Goal: Information Seeking & Learning: Learn about a topic

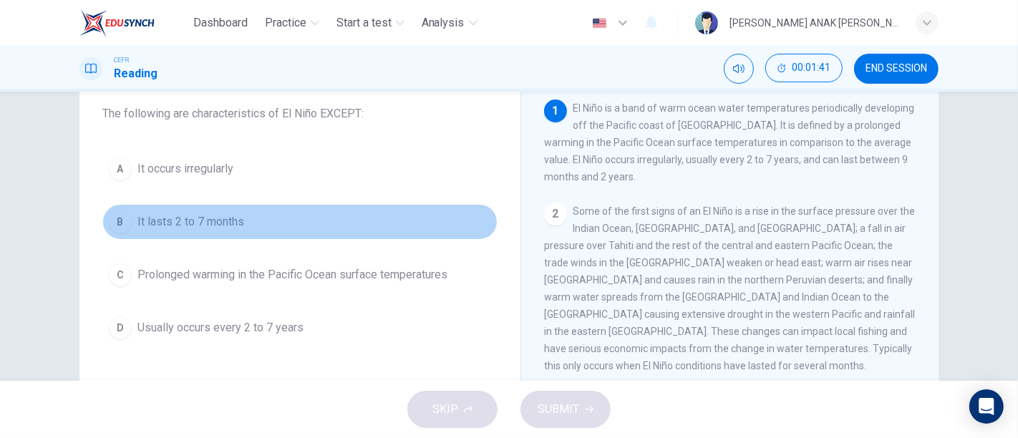
click at [186, 220] on span "It lasts 2 to 7 months" at bounding box center [190, 221] width 107 height 17
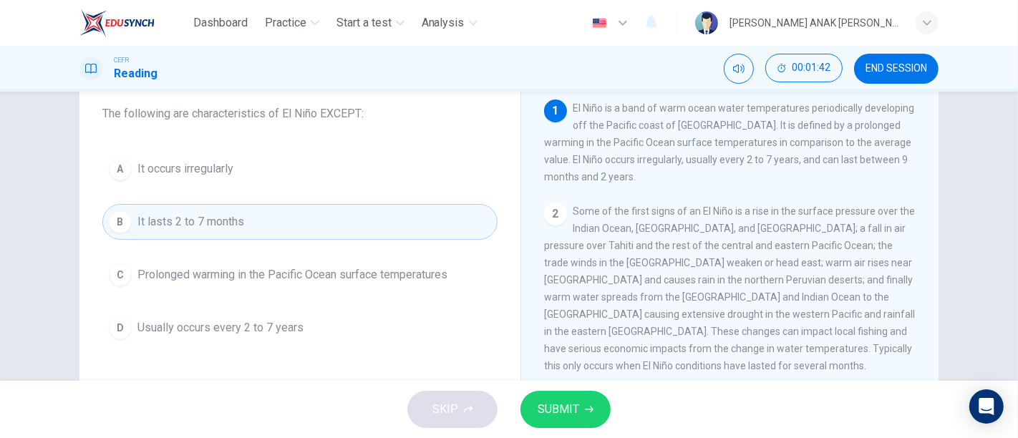
click at [548, 412] on span "SUBMIT" at bounding box center [559, 410] width 42 height 20
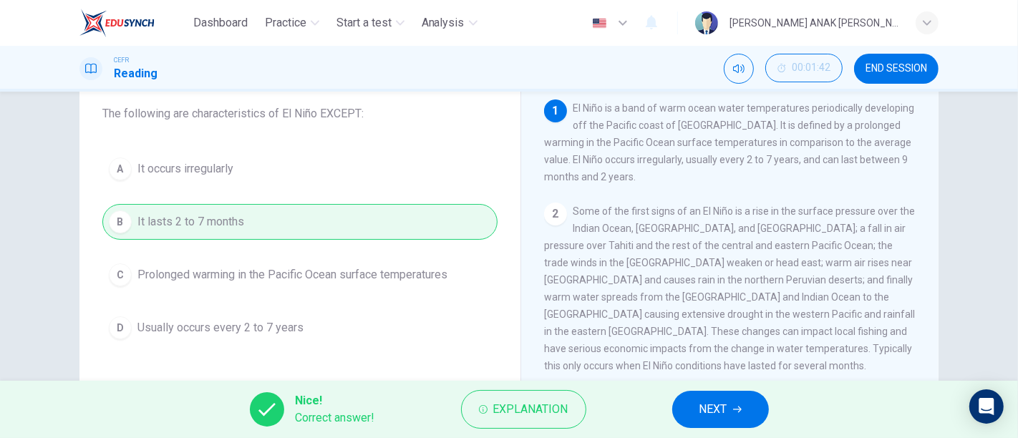
click at [708, 410] on span "NEXT" at bounding box center [714, 410] width 28 height 20
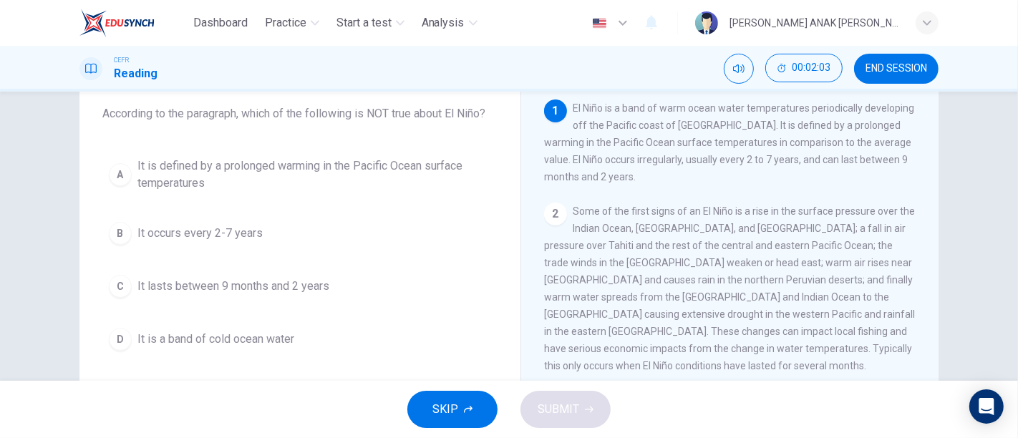
click at [264, 342] on span "It is a band of cold ocean water" at bounding box center [215, 339] width 157 height 17
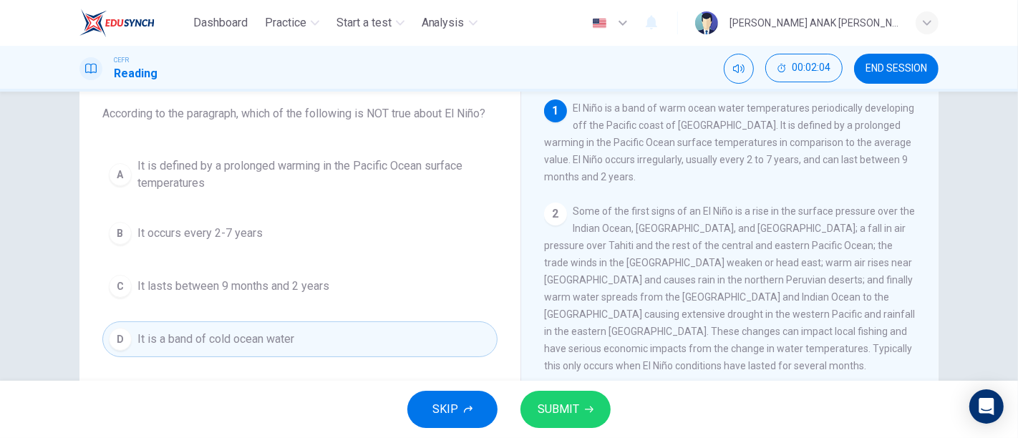
click at [546, 412] on span "SUBMIT" at bounding box center [559, 410] width 42 height 20
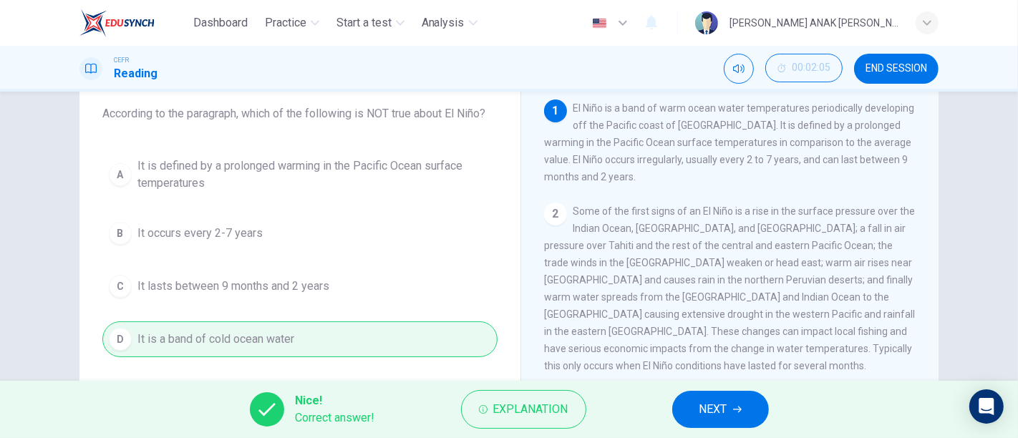
click at [723, 417] on span "NEXT" at bounding box center [714, 410] width 28 height 20
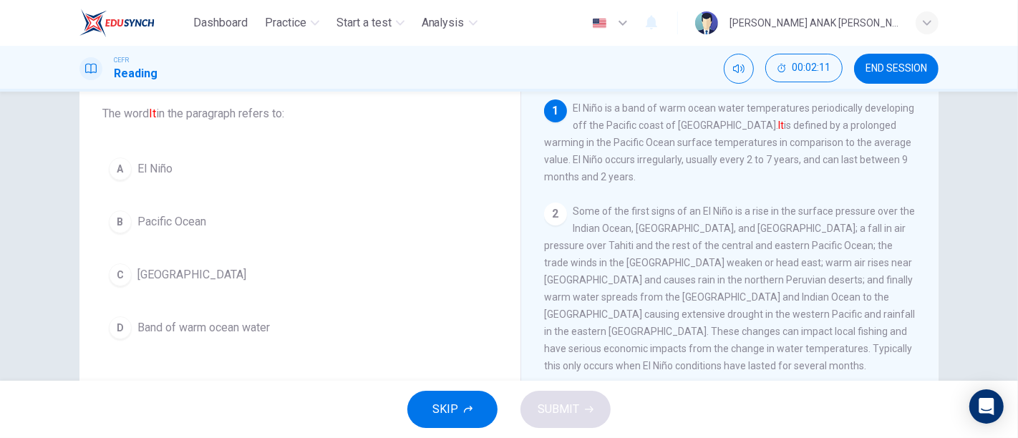
click at [157, 165] on span "El Niño" at bounding box center [154, 168] width 35 height 17
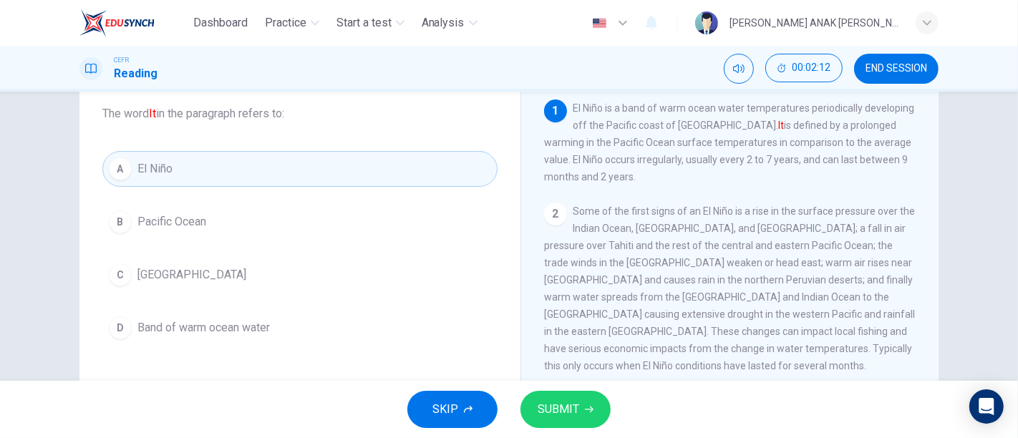
click at [579, 424] on button "SUBMIT" at bounding box center [566, 409] width 90 height 37
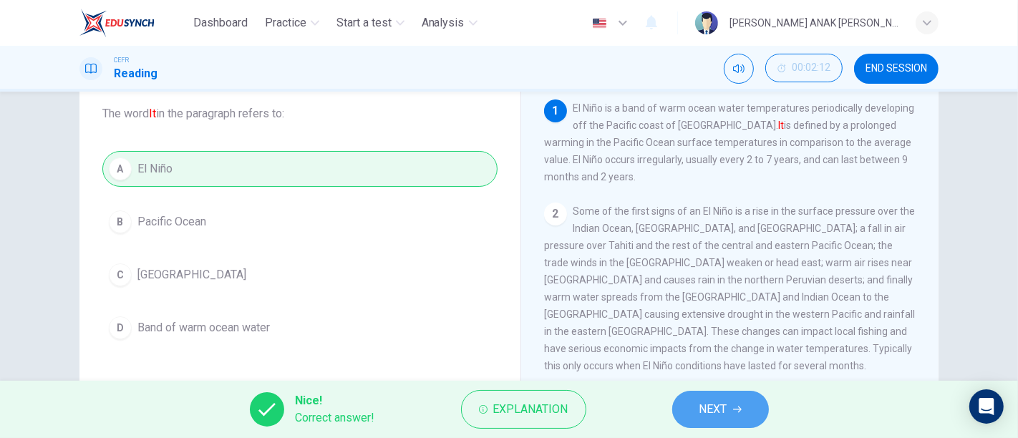
click at [732, 401] on button "NEXT" at bounding box center [720, 409] width 97 height 37
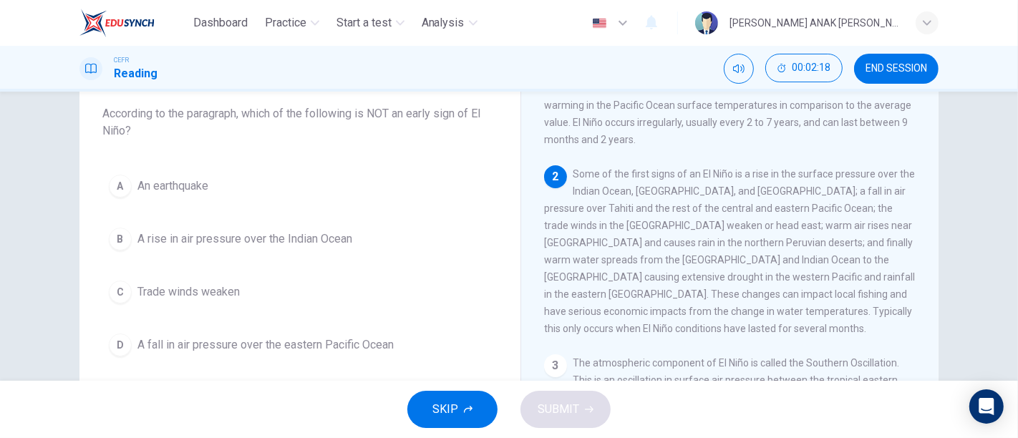
scroll to position [39, 0]
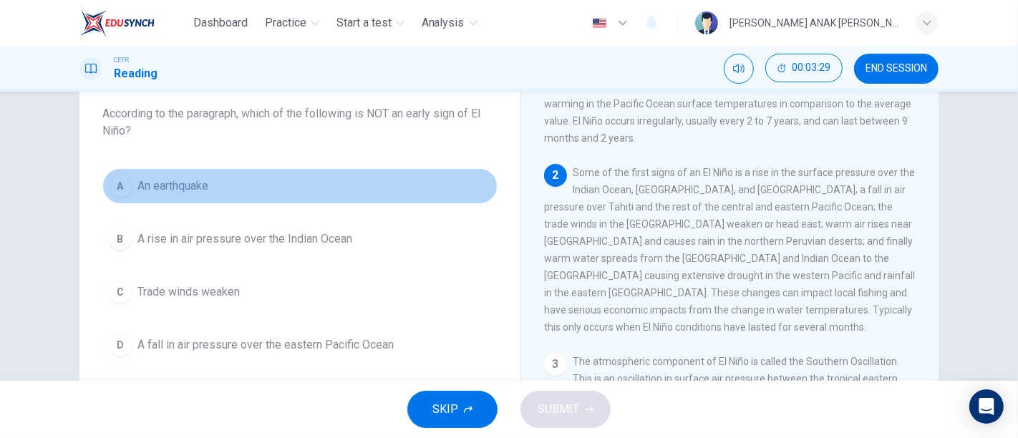
click at [221, 189] on button "A An earthquake" at bounding box center [299, 186] width 395 height 36
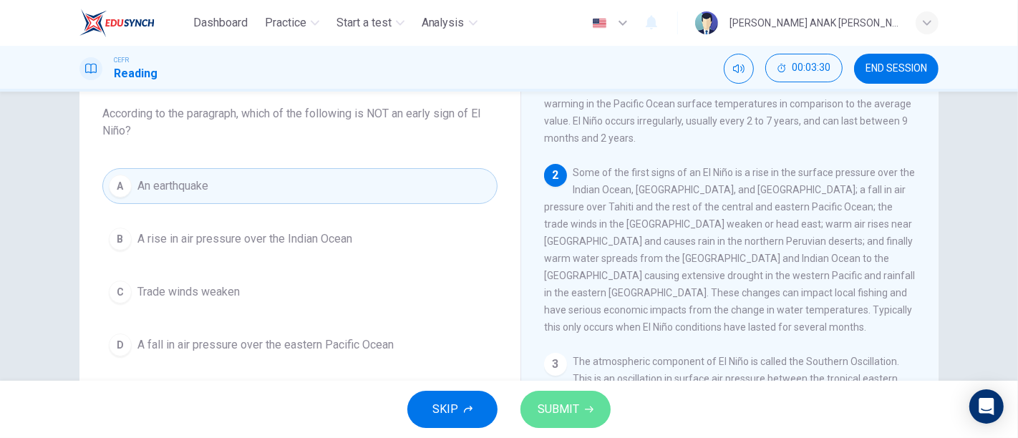
click at [536, 402] on button "SUBMIT" at bounding box center [566, 409] width 90 height 37
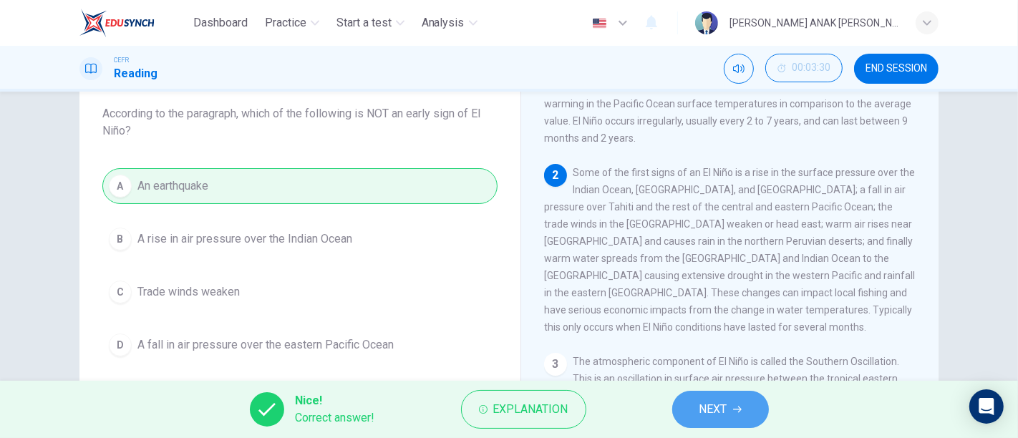
click at [739, 408] on icon "button" at bounding box center [737, 409] width 9 height 9
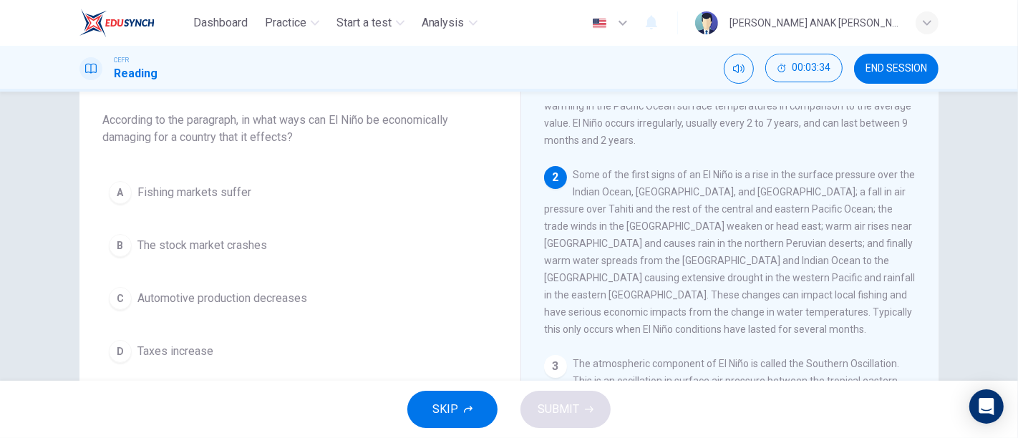
scroll to position [40, 0]
click at [212, 193] on span "Fishing markets suffer" at bounding box center [194, 192] width 114 height 17
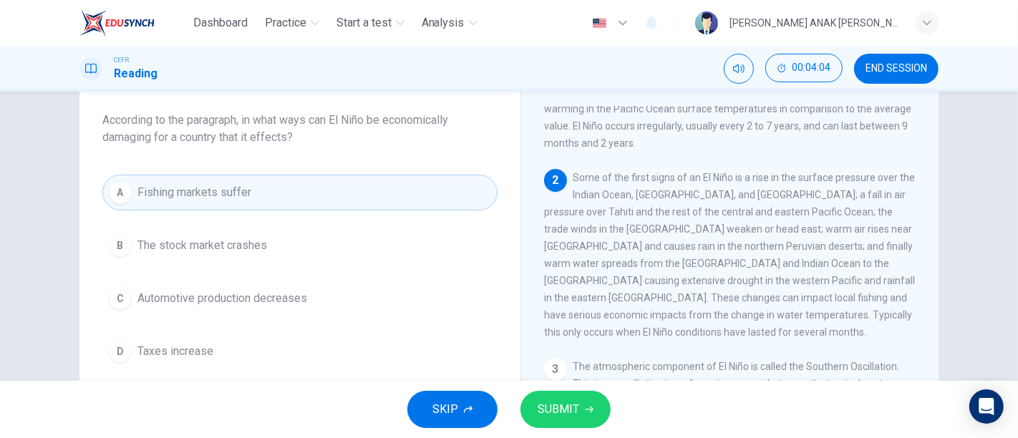
click at [544, 408] on span "SUBMIT" at bounding box center [559, 410] width 42 height 20
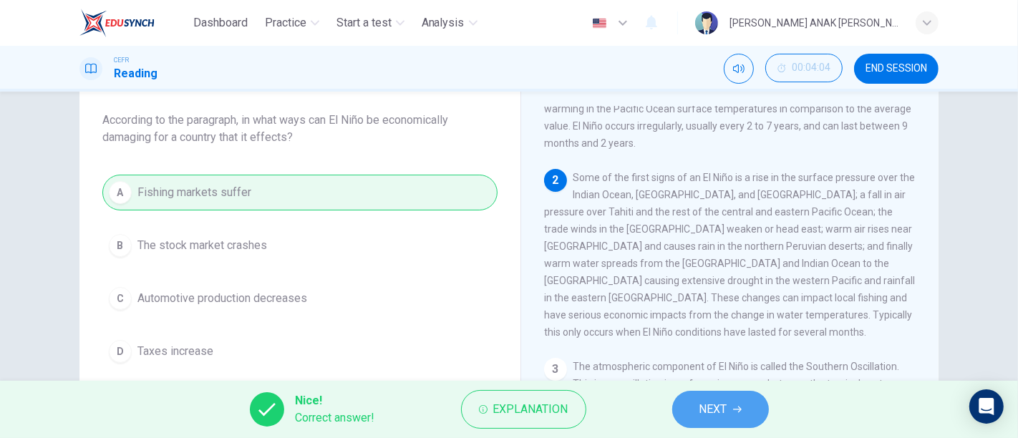
click at [758, 405] on button "NEXT" at bounding box center [720, 409] width 97 height 37
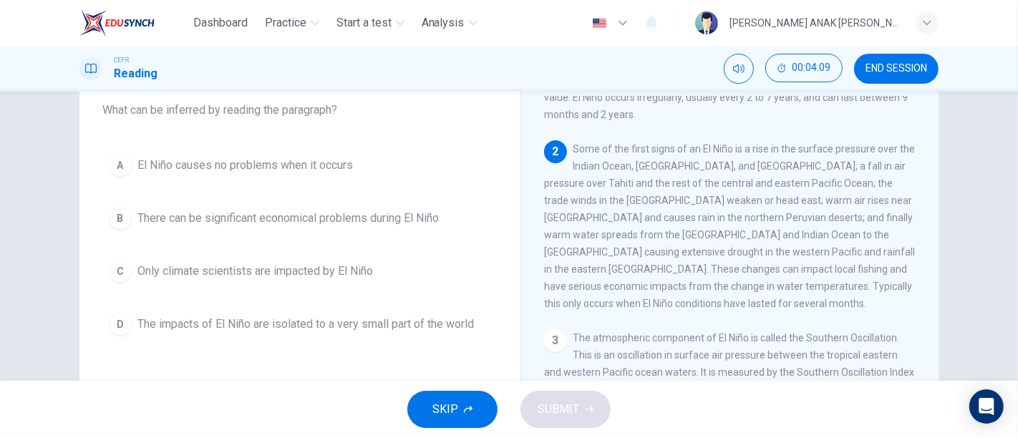
scroll to position [89, 0]
click at [305, 220] on span "There can be significant economical problems during El Niño" at bounding box center [287, 216] width 301 height 17
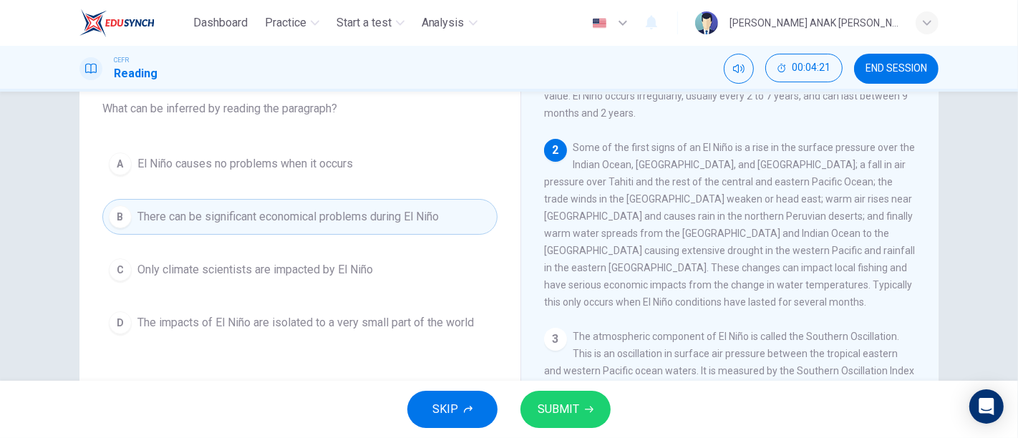
click at [582, 414] on button "SUBMIT" at bounding box center [566, 409] width 90 height 37
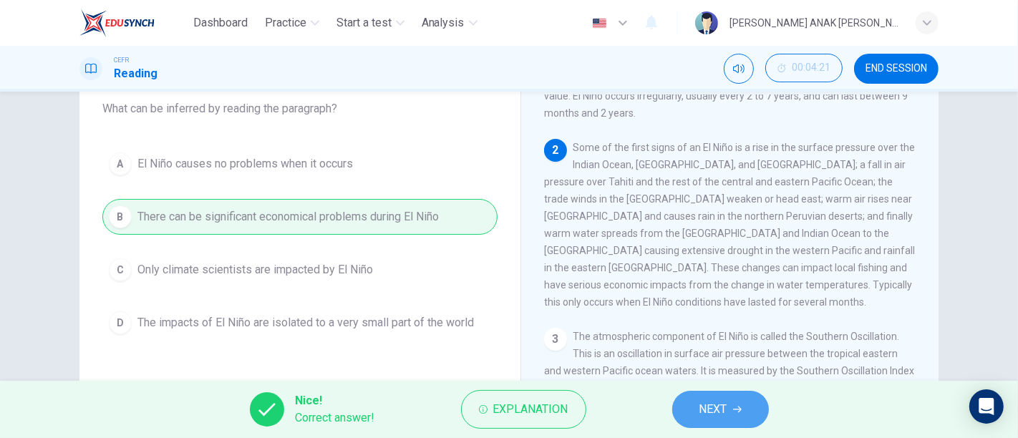
click at [720, 403] on span "NEXT" at bounding box center [714, 410] width 28 height 20
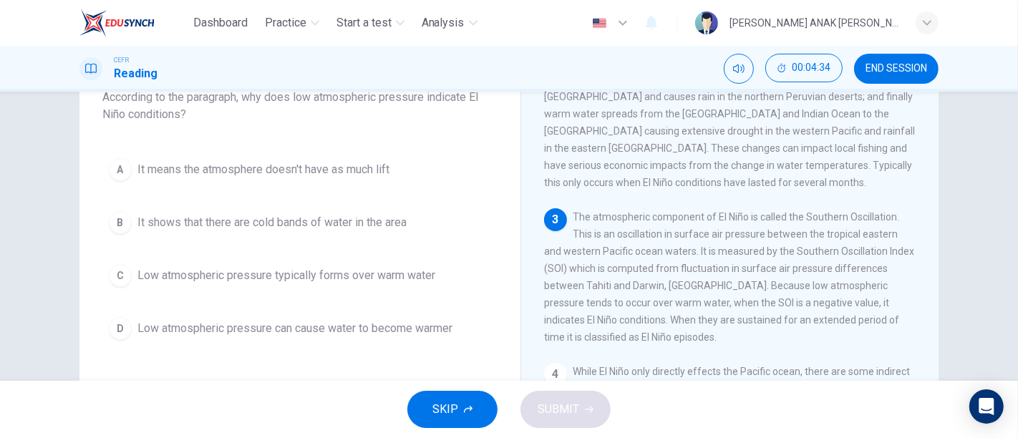
scroll to position [95, 0]
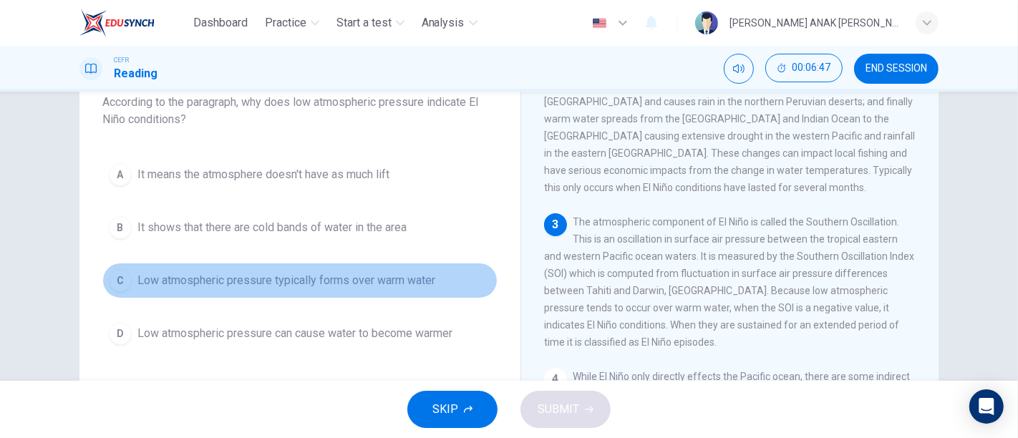
click at [324, 279] on span "Low atmospheric pressure typically forms over warm water" at bounding box center [286, 280] width 298 height 17
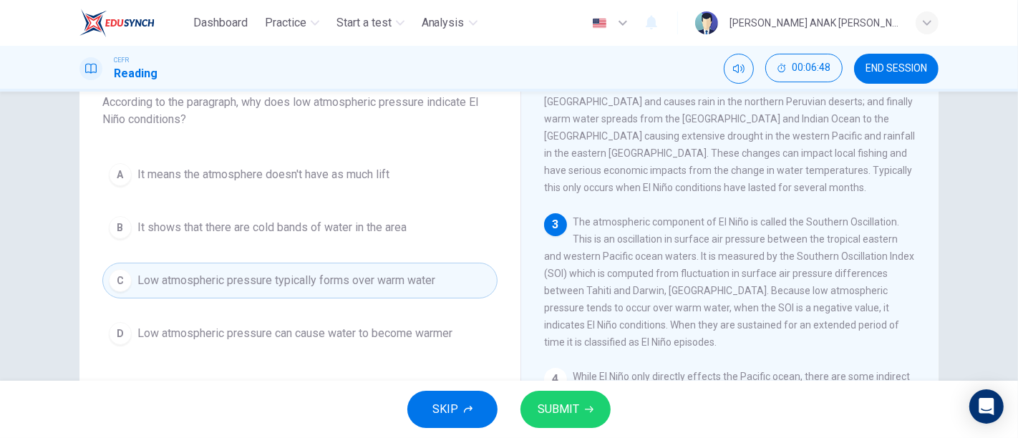
click at [561, 408] on span "SUBMIT" at bounding box center [559, 410] width 42 height 20
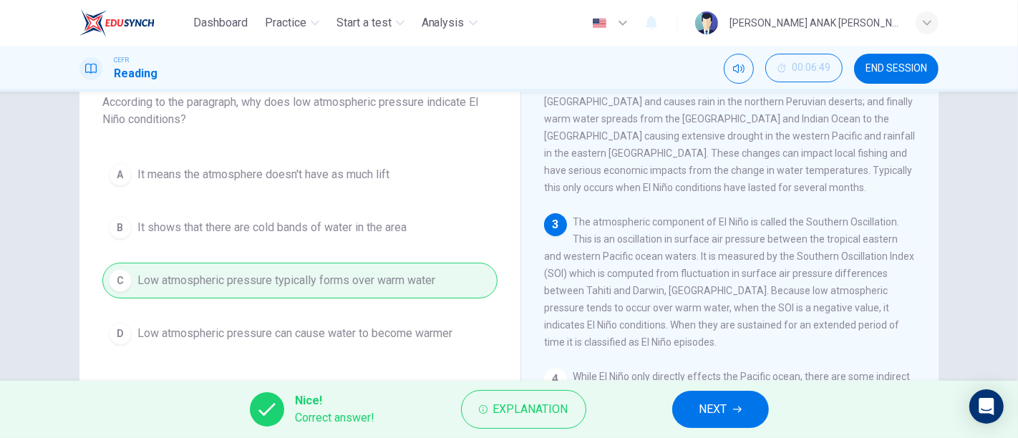
click at [720, 393] on button "NEXT" at bounding box center [720, 409] width 97 height 37
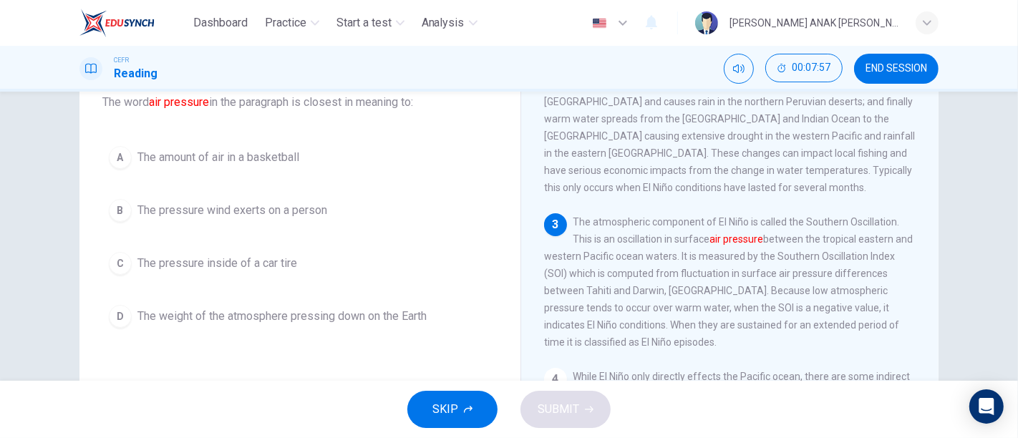
click at [344, 315] on span "The weight of the atmosphere pressing down on the Earth" at bounding box center [281, 316] width 289 height 17
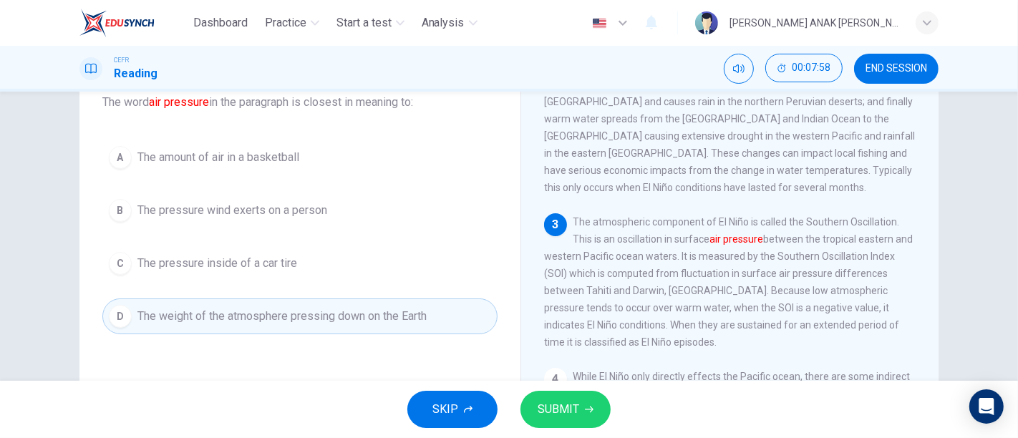
click at [566, 419] on span "SUBMIT" at bounding box center [559, 410] width 42 height 20
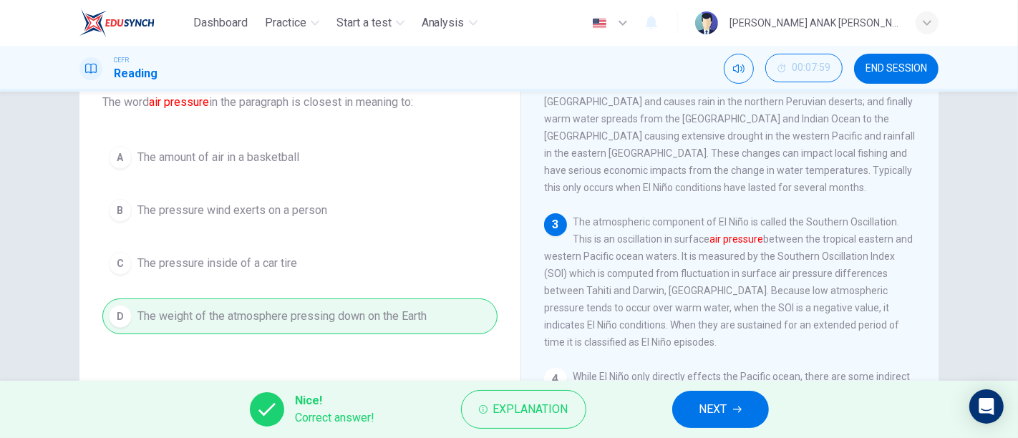
click at [671, 407] on div "Nice! Correct answer! Explanation NEXT" at bounding box center [509, 409] width 1018 height 57
click at [714, 407] on span "NEXT" at bounding box center [714, 410] width 28 height 20
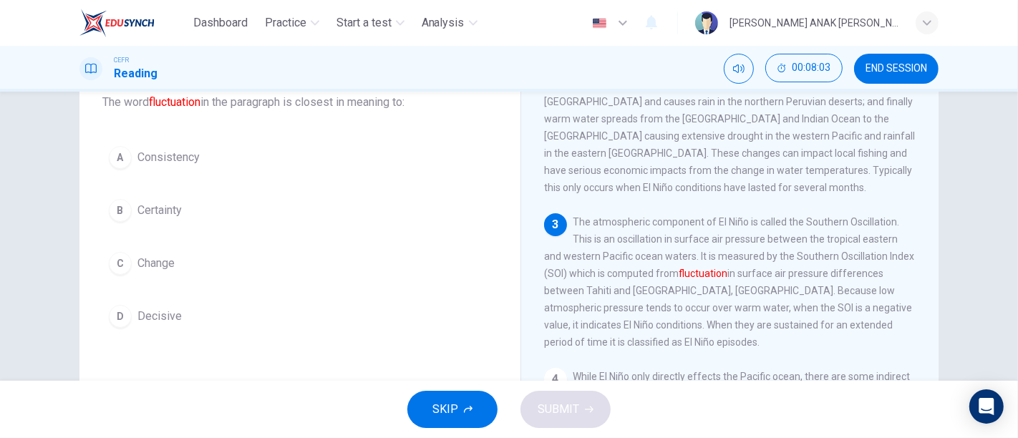
click at [150, 273] on button "C Change" at bounding box center [299, 264] width 395 height 36
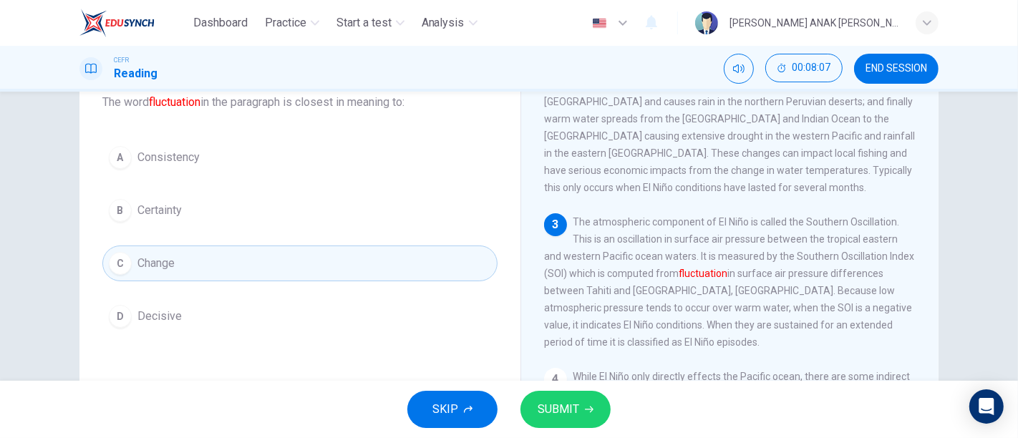
click at [571, 405] on span "SUBMIT" at bounding box center [559, 410] width 42 height 20
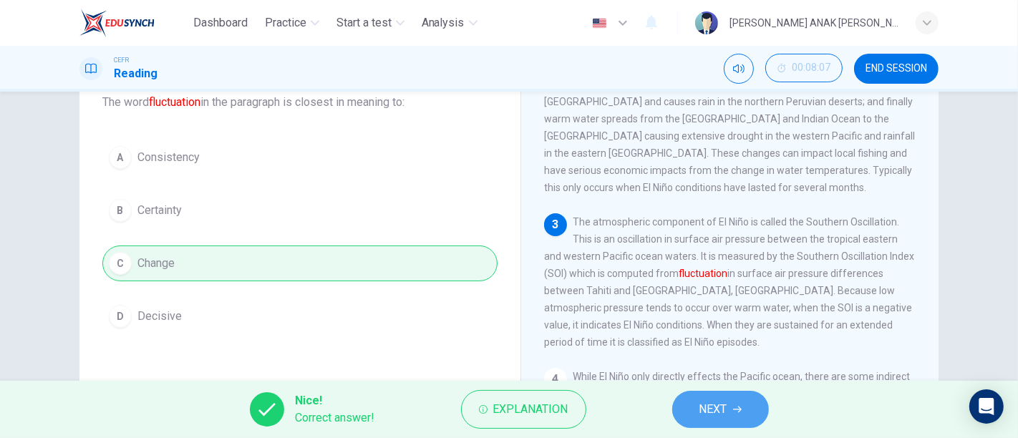
click at [697, 399] on button "NEXT" at bounding box center [720, 409] width 97 height 37
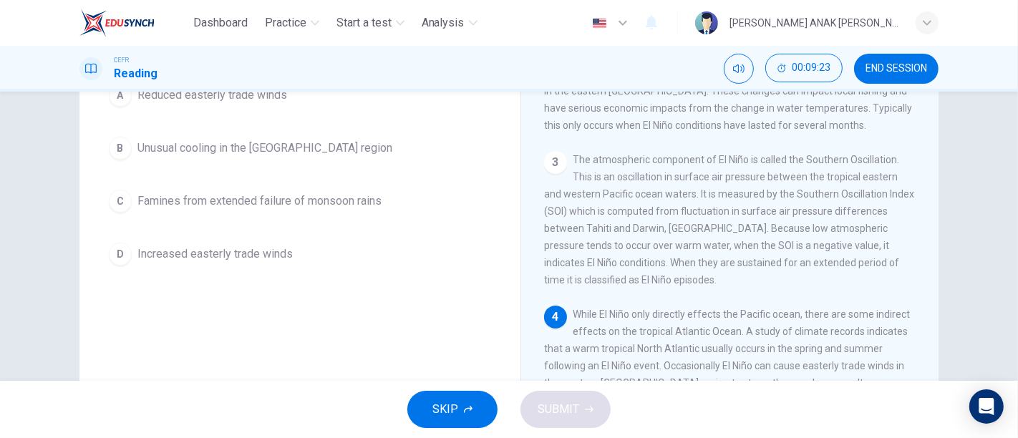
scroll to position [188, 0]
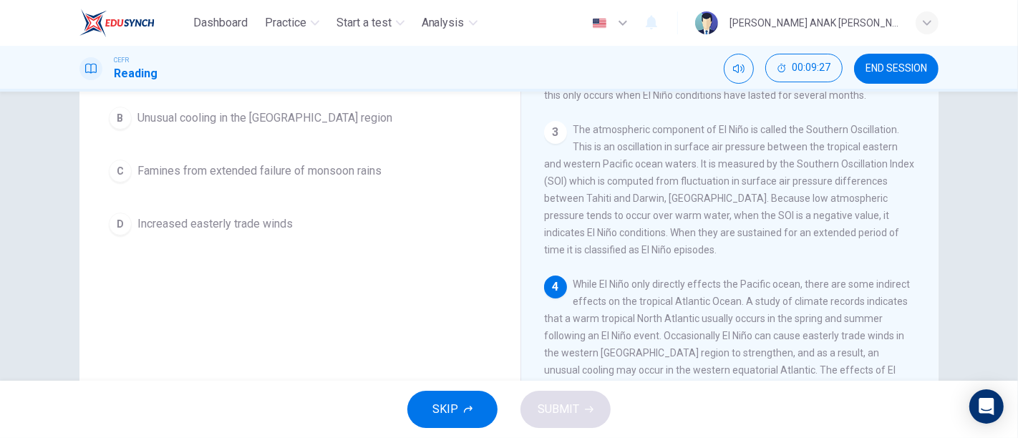
drag, startPoint x: 935, startPoint y: 231, endPoint x: 941, endPoint y: 253, distance: 22.9
click at [941, 253] on div "Question 10 According to the paragraph, all of the following are effects of El …" at bounding box center [509, 182] width 905 height 498
drag, startPoint x: 935, startPoint y: 246, endPoint x: 930, endPoint y: 263, distance: 17.2
click at [930, 263] on div "El Niño 1 El Niño is a band of warm ocean water temperatures periodically devel…" at bounding box center [730, 193] width 418 height 521
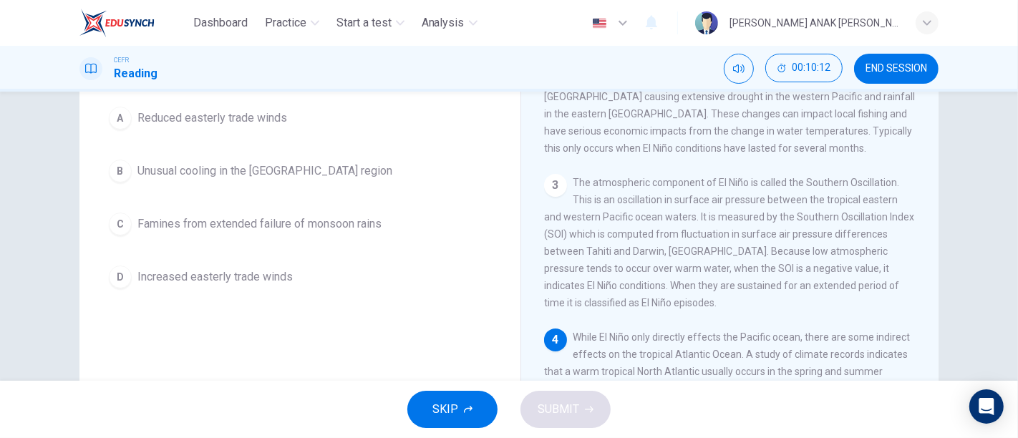
scroll to position [120, 0]
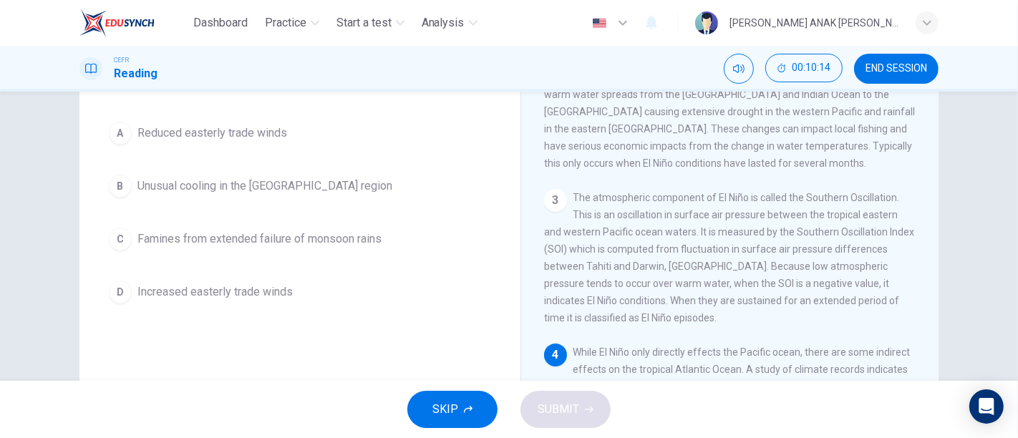
click at [229, 142] on span "Reduced easterly trade winds" at bounding box center [212, 133] width 150 height 17
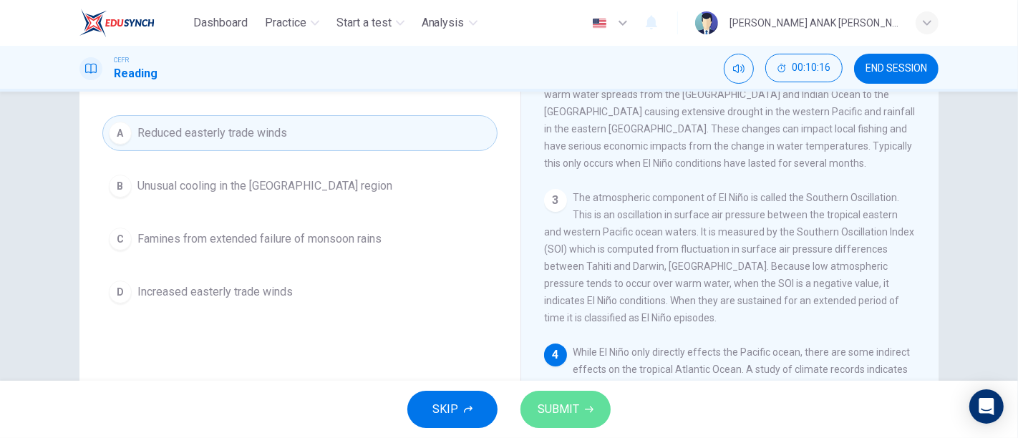
click at [591, 404] on button "SUBMIT" at bounding box center [566, 409] width 90 height 37
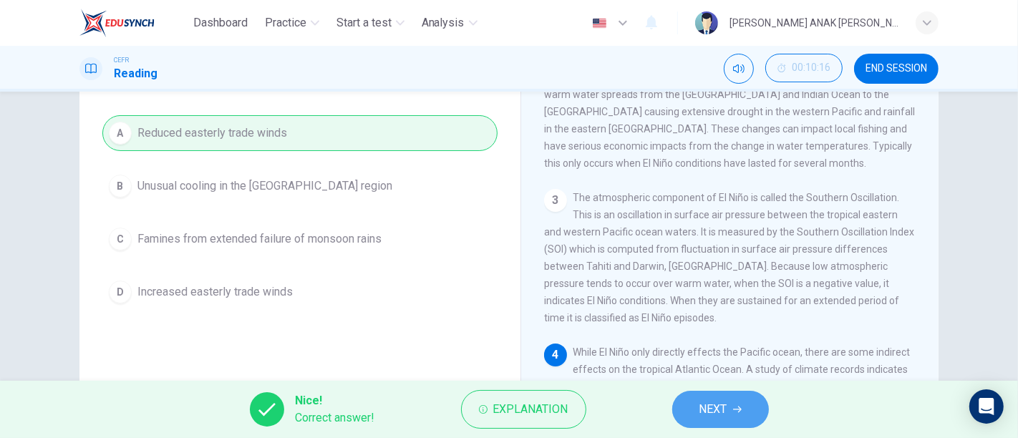
click at [703, 412] on span "NEXT" at bounding box center [714, 410] width 28 height 20
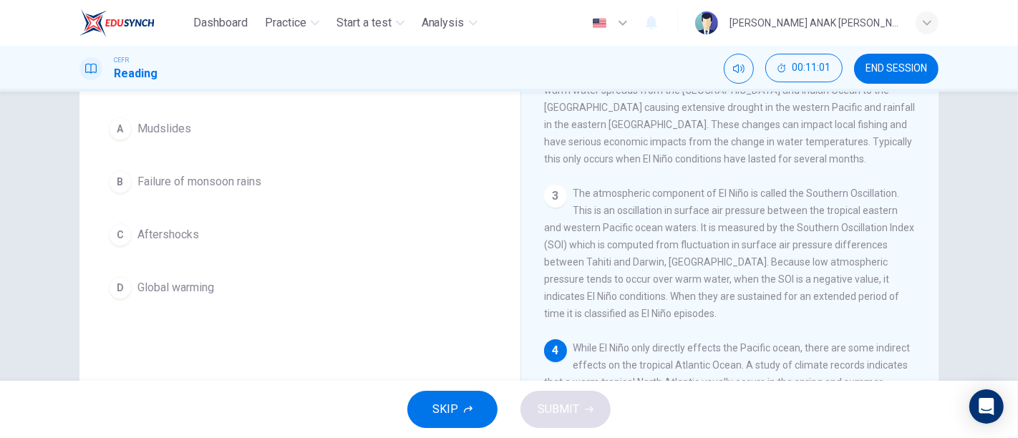
scroll to position [105, 0]
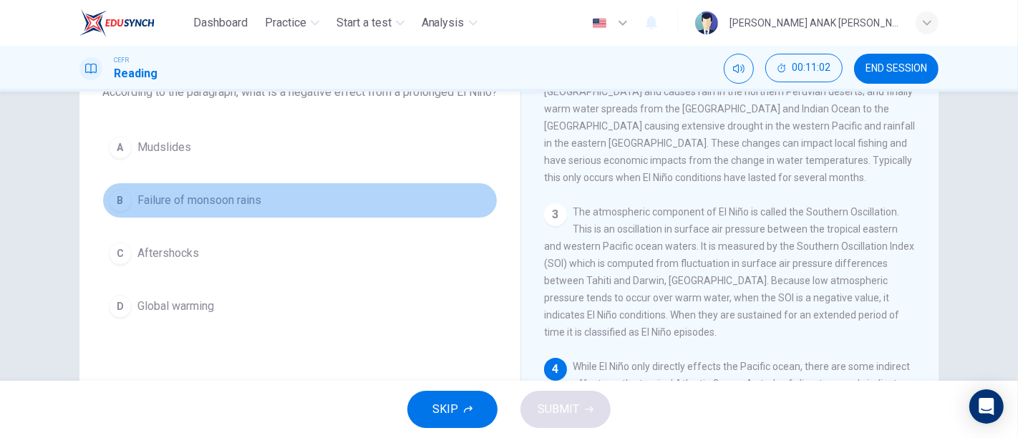
click at [201, 209] on span "Failure of monsoon rains" at bounding box center [199, 200] width 124 height 17
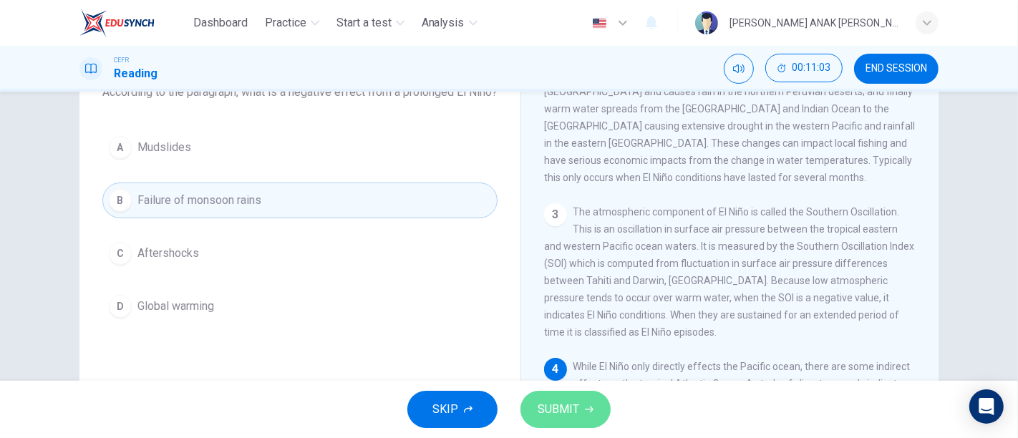
click at [556, 397] on button "SUBMIT" at bounding box center [566, 409] width 90 height 37
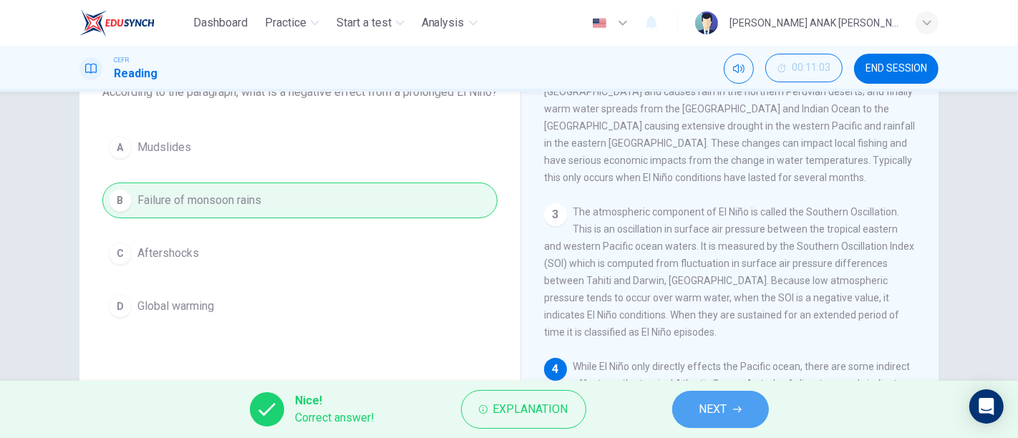
click at [753, 414] on button "NEXT" at bounding box center [720, 409] width 97 height 37
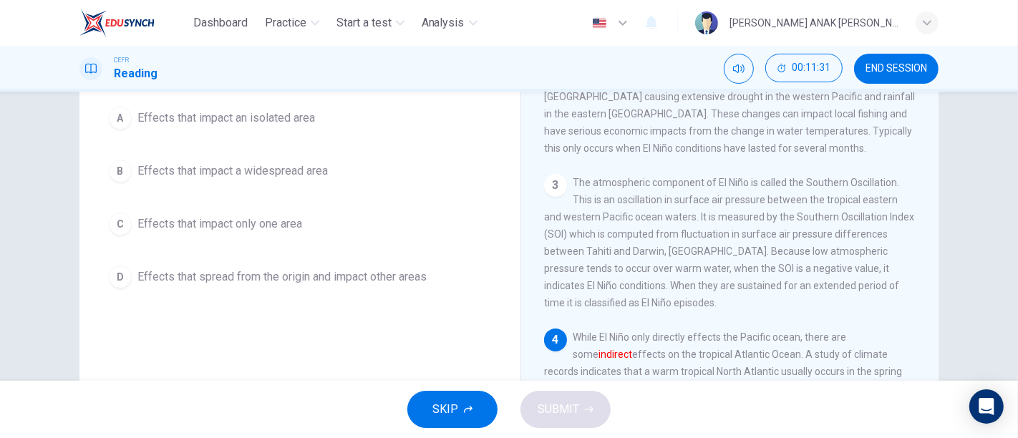
scroll to position [144, 0]
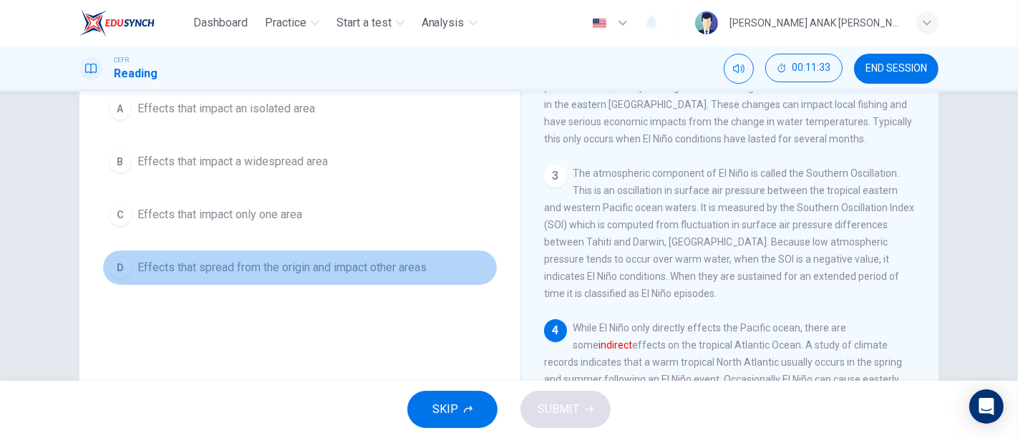
click at [306, 271] on span "Effects that spread from the origin and impact other areas" at bounding box center [281, 267] width 289 height 17
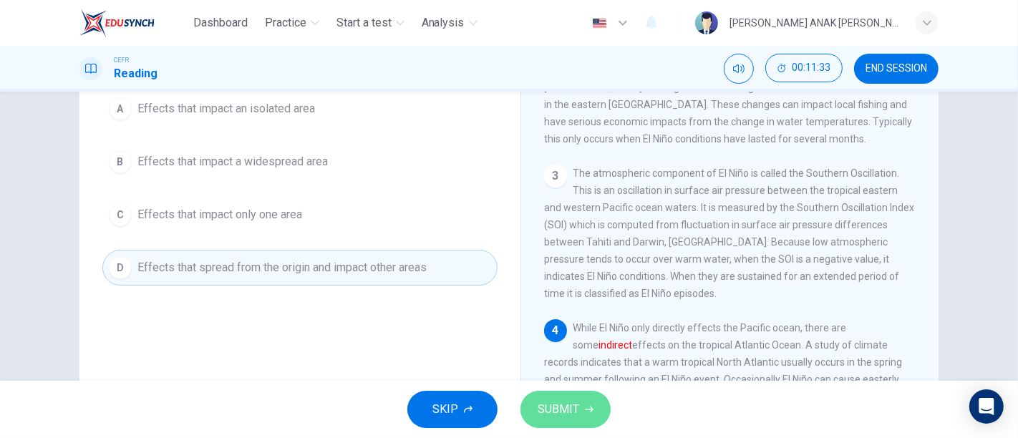
click at [546, 405] on span "SUBMIT" at bounding box center [559, 410] width 42 height 20
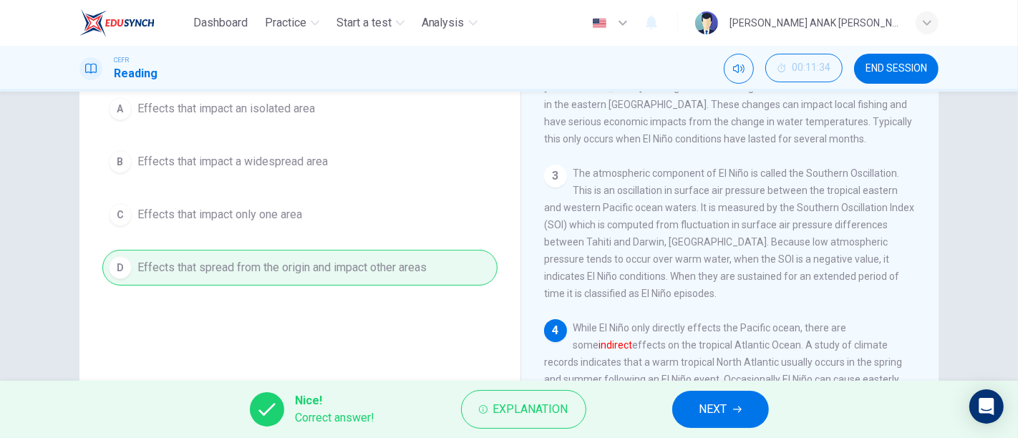
click at [690, 406] on button "NEXT" at bounding box center [720, 409] width 97 height 37
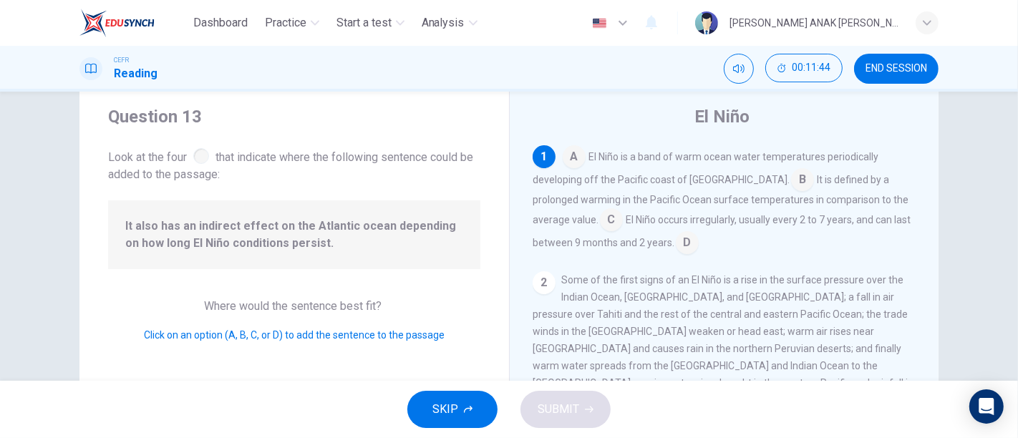
scroll to position [39, 0]
click at [615, 225] on input at bounding box center [611, 220] width 23 height 23
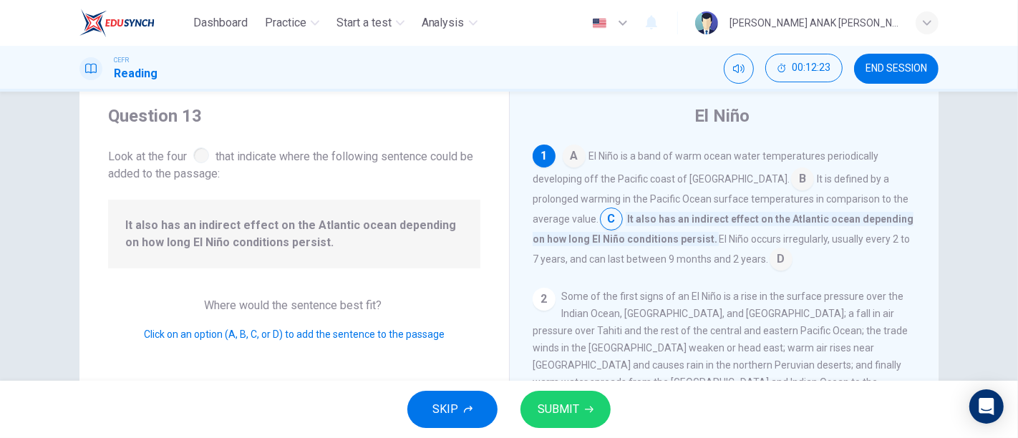
click at [791, 182] on input at bounding box center [802, 180] width 23 height 23
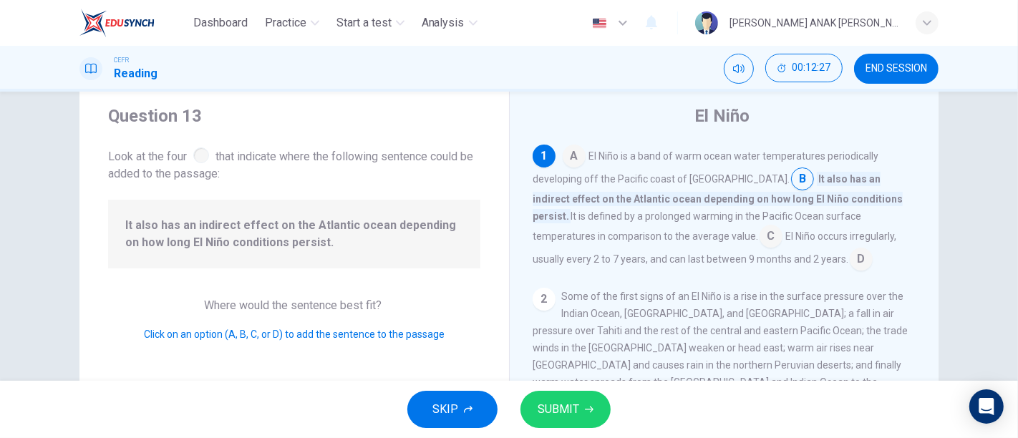
click at [571, 419] on span "SUBMIT" at bounding box center [559, 410] width 42 height 20
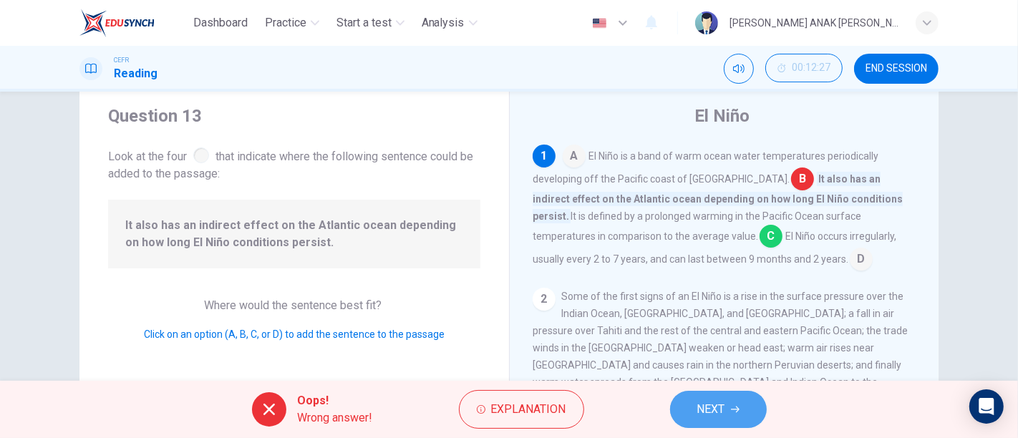
click at [722, 405] on span "NEXT" at bounding box center [711, 410] width 28 height 20
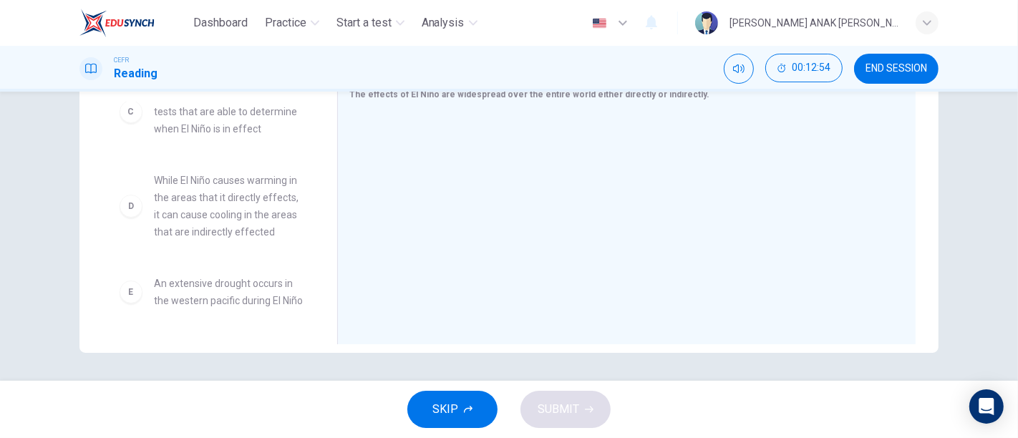
scroll to position [218, 0]
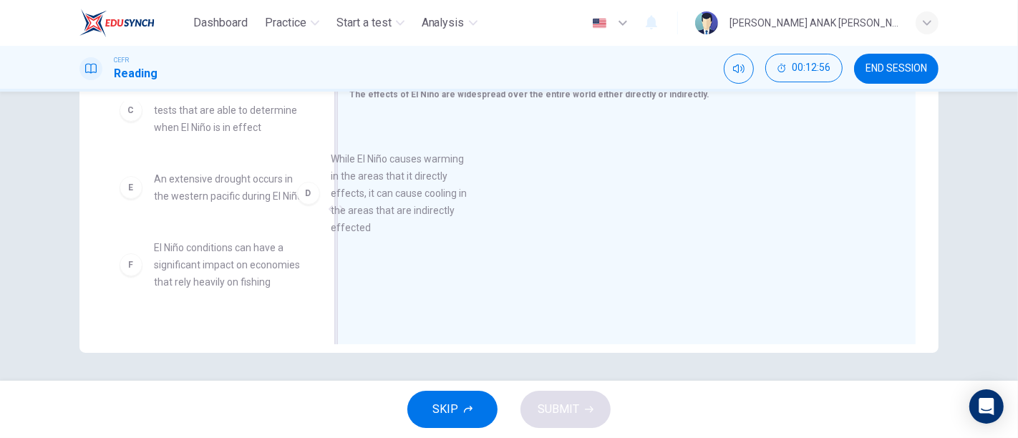
drag, startPoint x: 238, startPoint y: 228, endPoint x: 428, endPoint y: 211, distance: 191.3
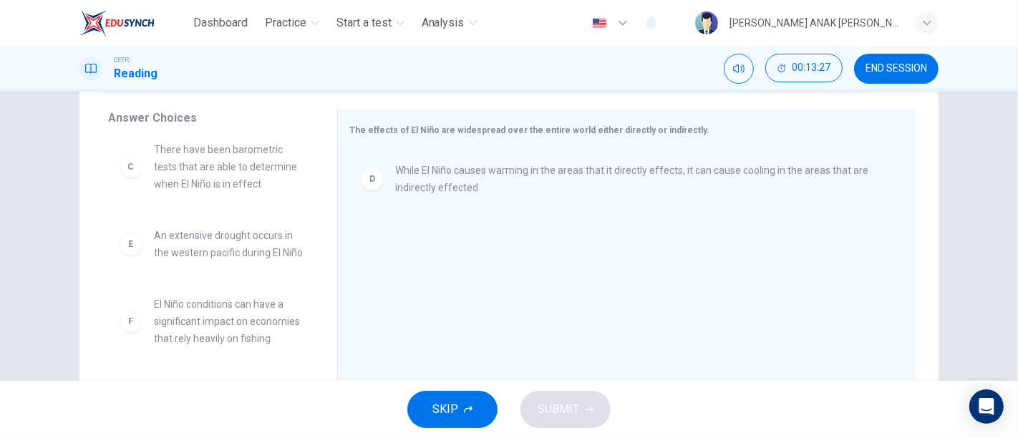
scroll to position [206, 0]
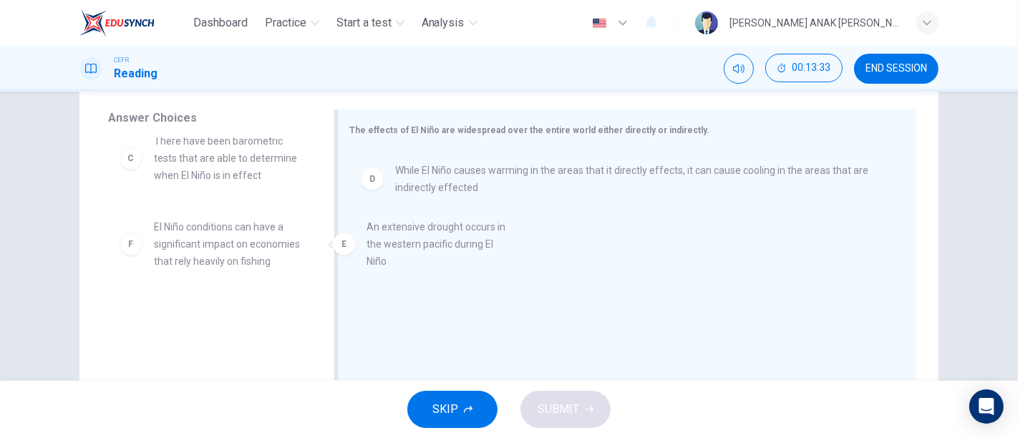
drag, startPoint x: 228, startPoint y: 232, endPoint x: 451, endPoint y: 232, distance: 223.4
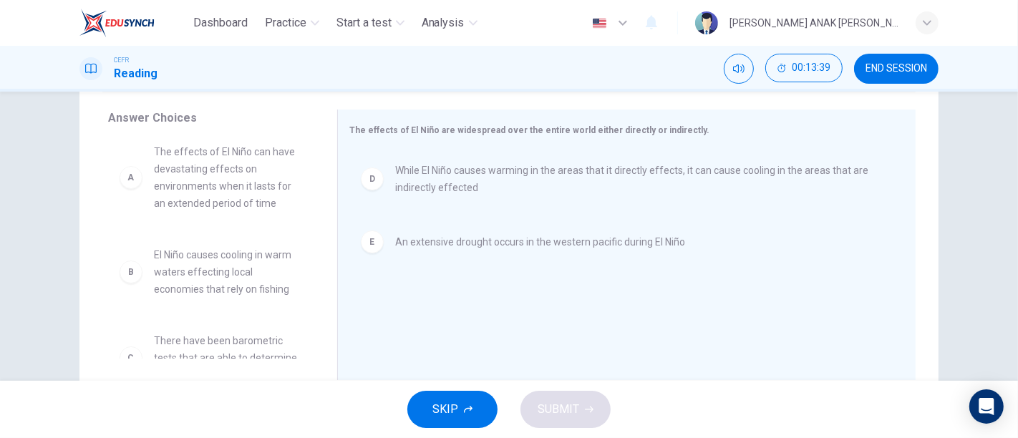
scroll to position [0, 0]
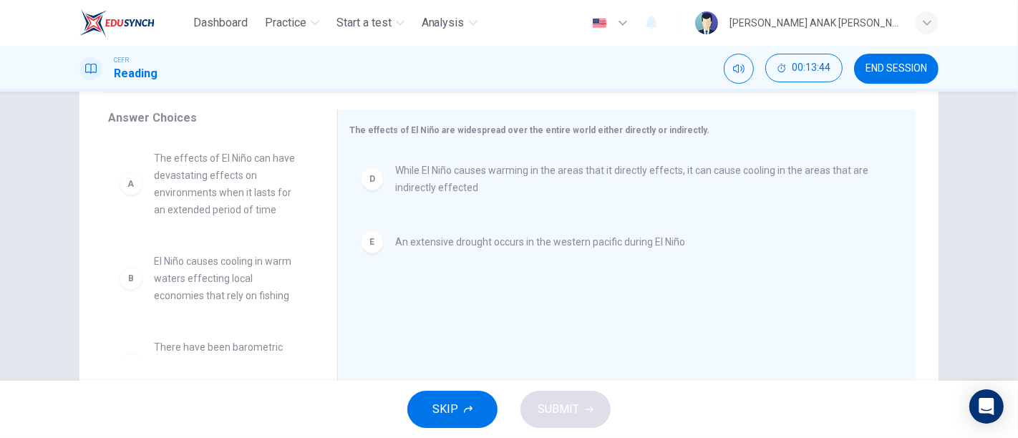
drag, startPoint x: 322, startPoint y: 218, endPoint x: 317, endPoint y: 248, distance: 30.6
click at [317, 248] on div "Answer Choices A The effects of El Niño can have devastating effects on environ…" at bounding box center [208, 249] width 258 height 278
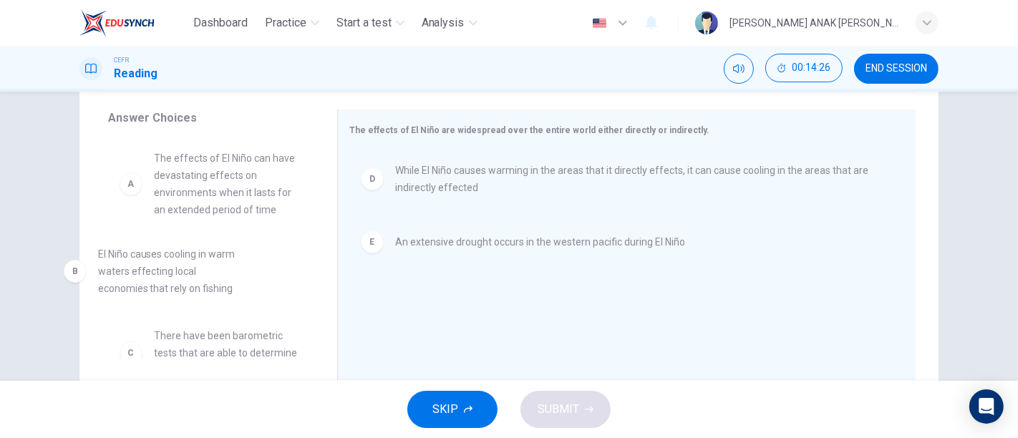
drag, startPoint x: 242, startPoint y: 291, endPoint x: 194, endPoint y: 286, distance: 48.3
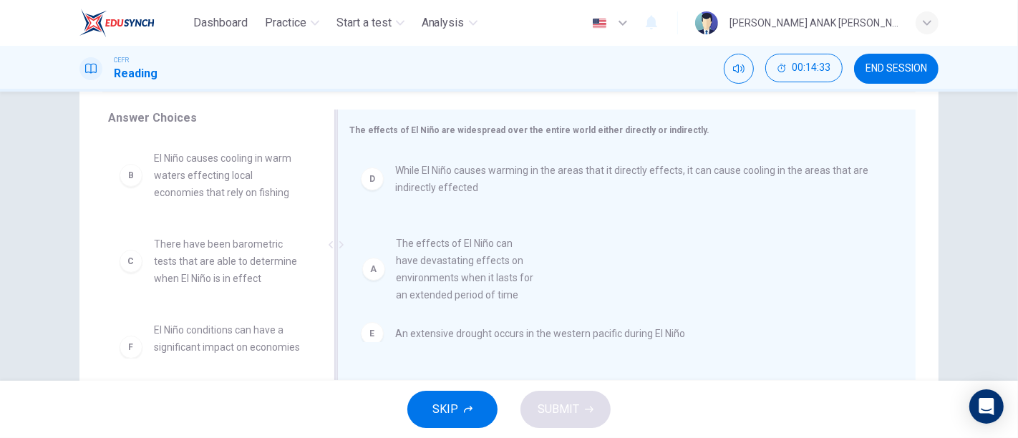
drag, startPoint x: 222, startPoint y: 183, endPoint x: 478, endPoint y: 270, distance: 269.9
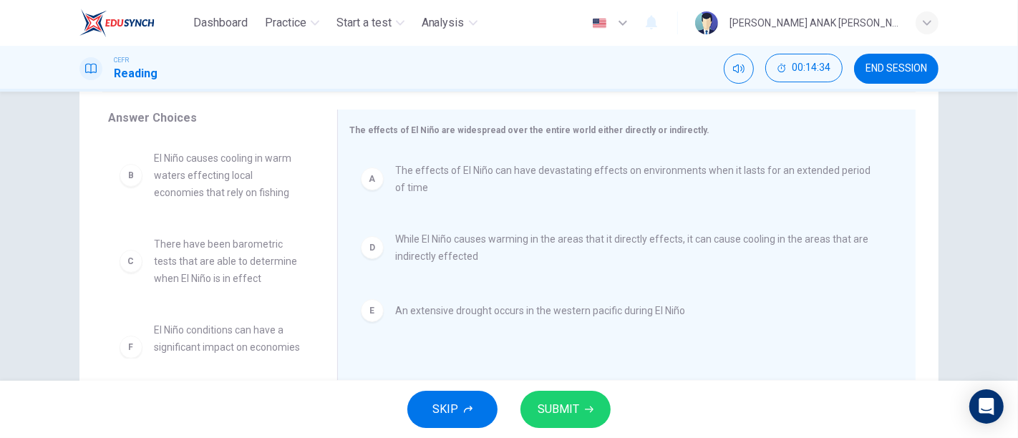
click at [578, 412] on span "SUBMIT" at bounding box center [559, 410] width 42 height 20
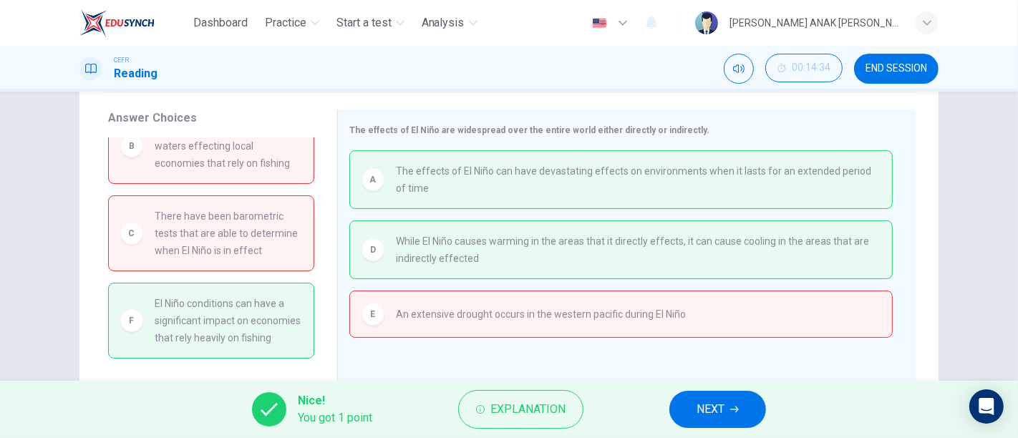
scroll to position [63, 0]
click at [718, 408] on span "NEXT" at bounding box center [711, 410] width 28 height 20
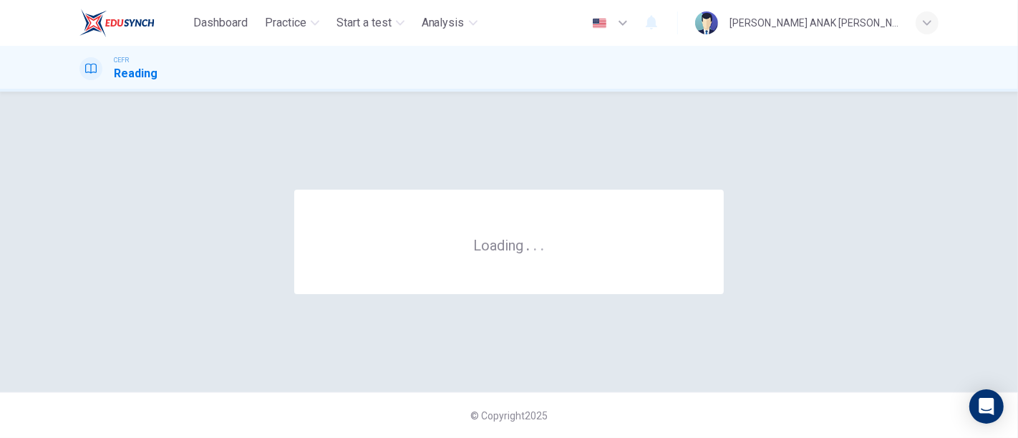
scroll to position [0, 0]
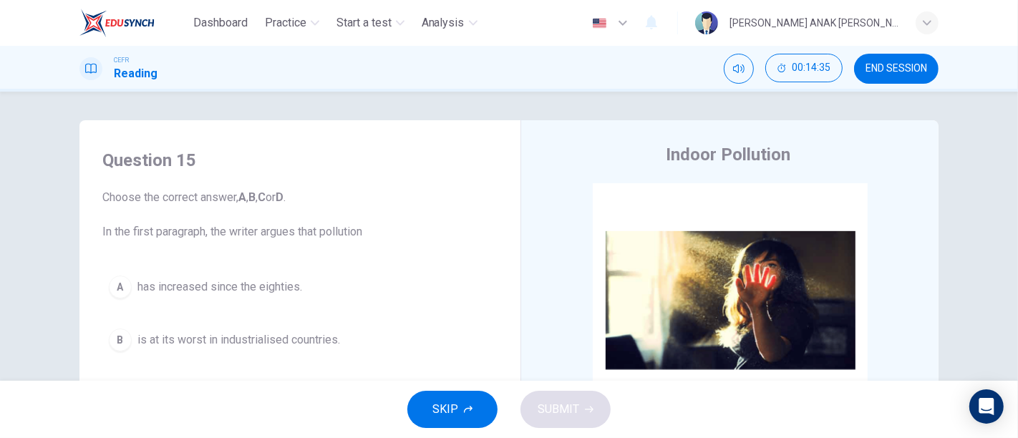
click at [881, 61] on button "END SESSION" at bounding box center [896, 69] width 85 height 30
